Goal: Task Accomplishment & Management: Use online tool/utility

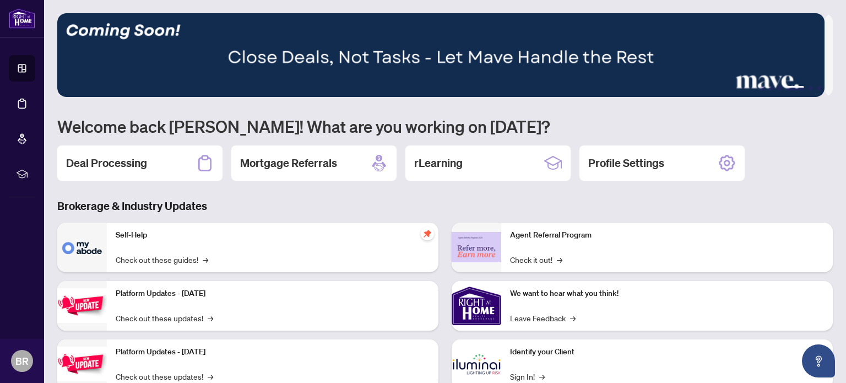
click at [121, 160] on h2 "Deal Processing" at bounding box center [106, 162] width 81 height 15
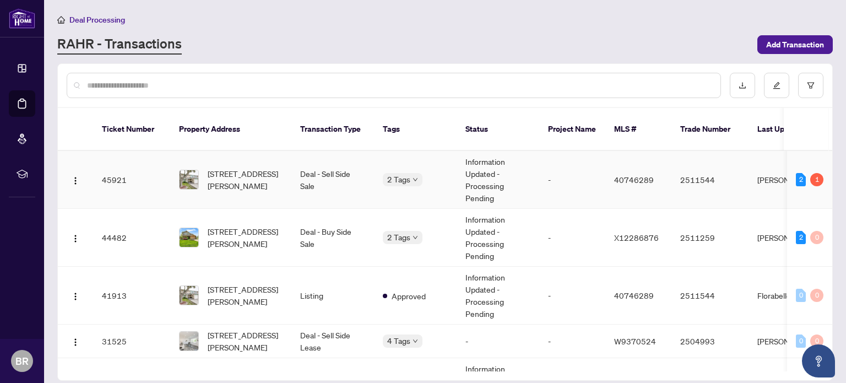
click at [110, 169] on td "45921" at bounding box center [131, 180] width 77 height 58
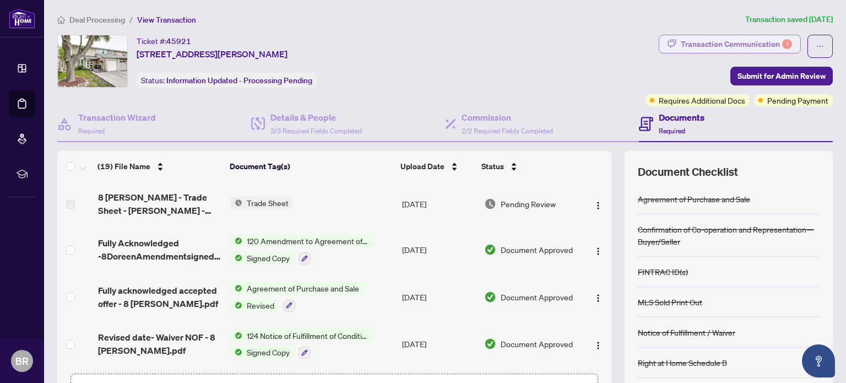
click at [731, 46] on div "Transaction Communication 1" at bounding box center [736, 44] width 111 height 18
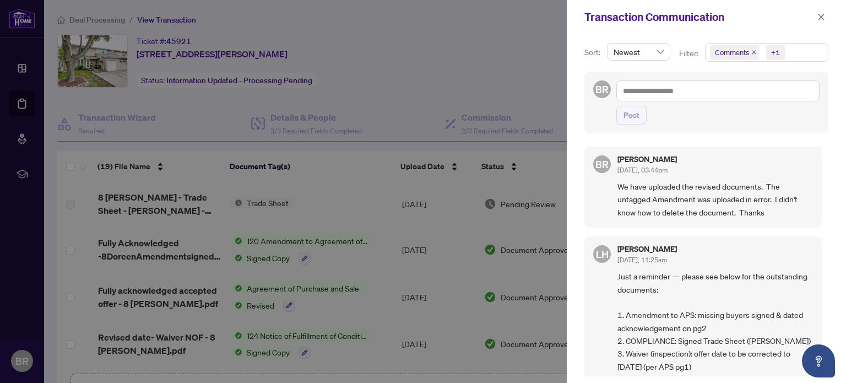
click at [474, 64] on div at bounding box center [423, 191] width 846 height 383
click at [821, 20] on icon "close" at bounding box center [822, 17] width 8 height 8
